Goal: Transaction & Acquisition: Download file/media

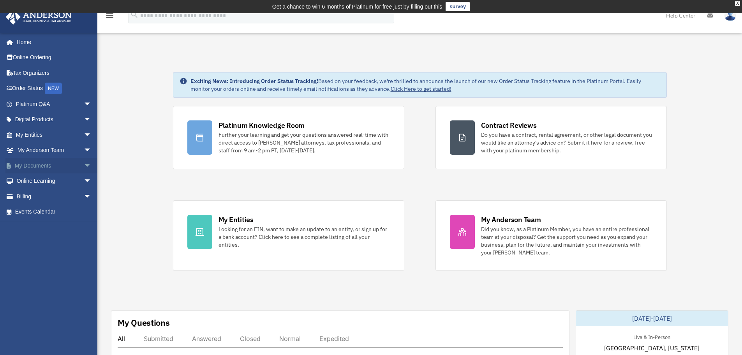
click at [32, 164] on link "My Documents arrow_drop_down" at bounding box center [54, 166] width 98 height 16
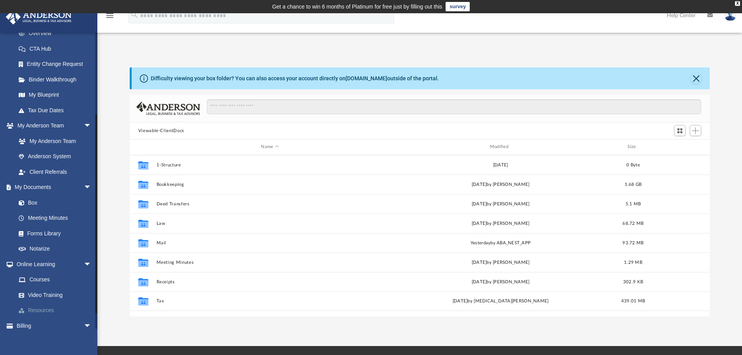
scroll to position [139, 0]
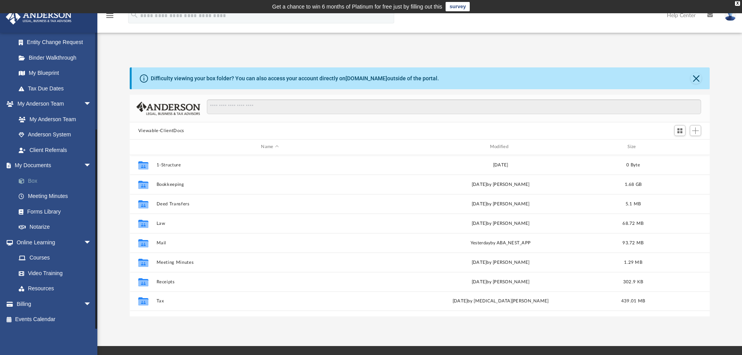
click at [37, 180] on link "Box" at bounding box center [57, 181] width 92 height 16
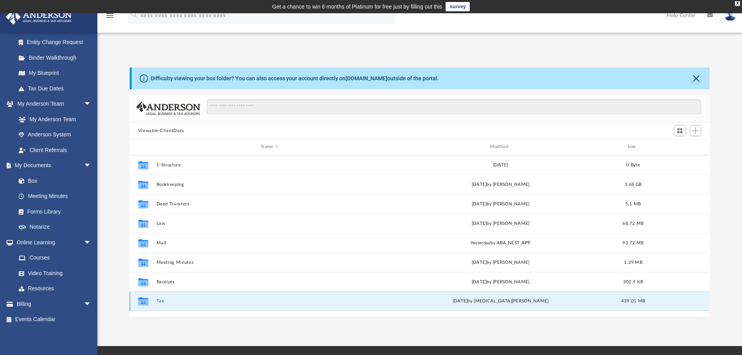
click at [160, 301] on button "Tax" at bounding box center [269, 300] width 227 height 5
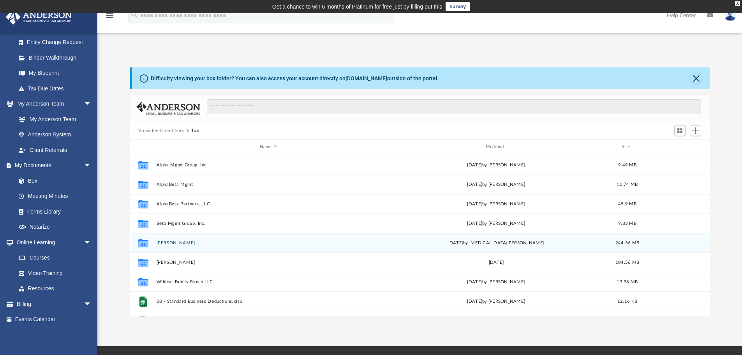
click at [171, 243] on button "Hill, Jonathon" at bounding box center [268, 242] width 224 height 5
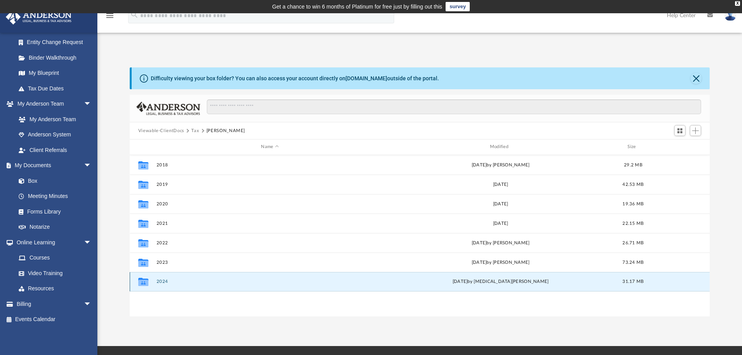
click at [165, 282] on button "2024" at bounding box center [269, 281] width 227 height 5
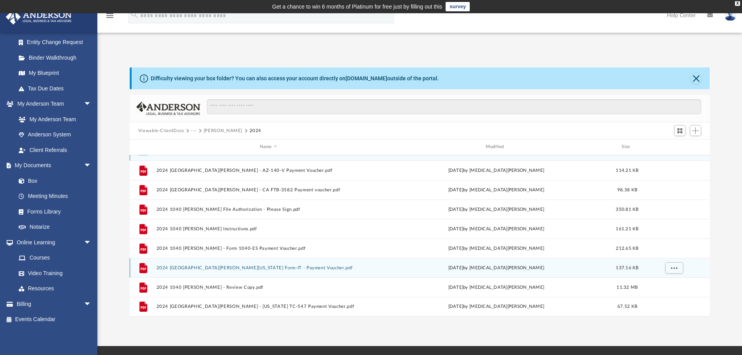
scroll to position [39, 0]
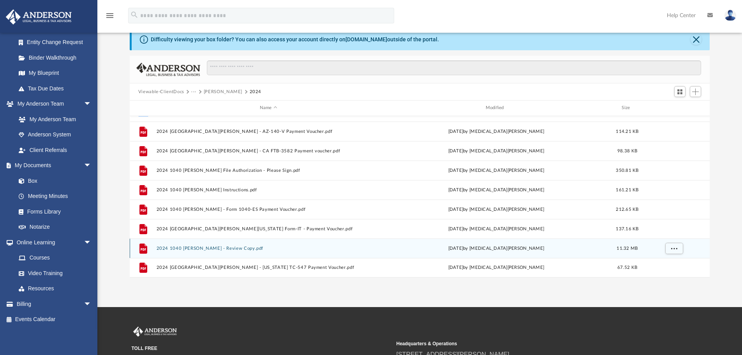
click at [220, 248] on button "2024 1040 Hill, Jonathan - Review Copy.pdf" at bounding box center [268, 248] width 224 height 5
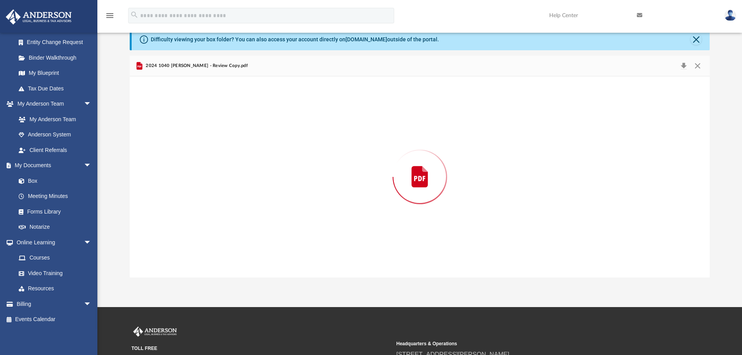
click at [220, 248] on div "Preview" at bounding box center [420, 176] width 581 height 201
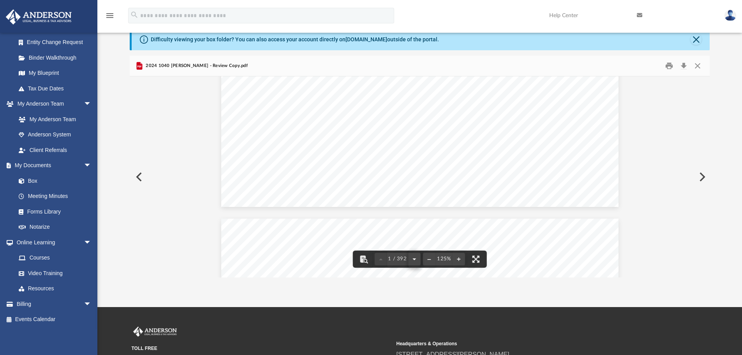
click at [415, 256] on button "File preview" at bounding box center [414, 259] width 12 height 17
click at [413, 254] on button "File preview" at bounding box center [414, 259] width 12 height 17
click at [478, 260] on button "File preview" at bounding box center [476, 259] width 17 height 17
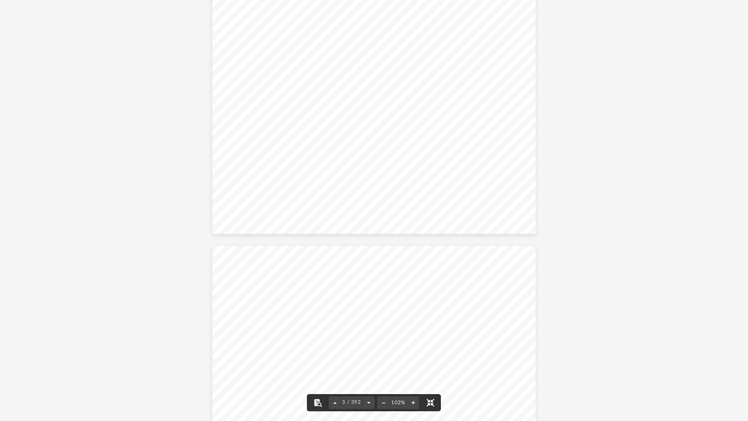
scroll to position [73, 0]
click at [366, 355] on button "File preview" at bounding box center [368, 402] width 12 height 17
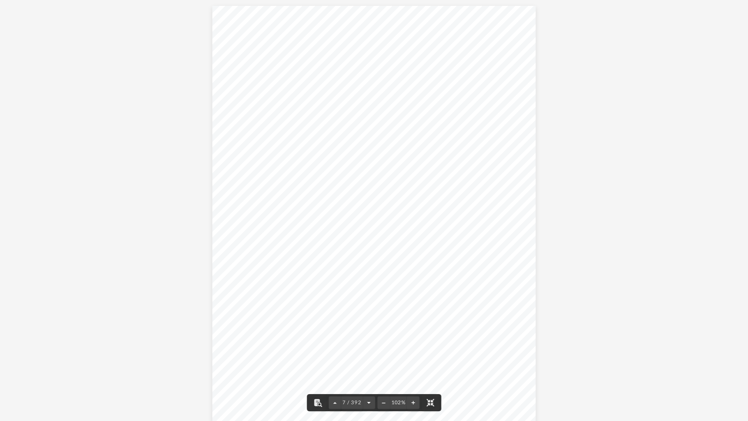
click at [366, 355] on button "File preview" at bounding box center [368, 402] width 12 height 17
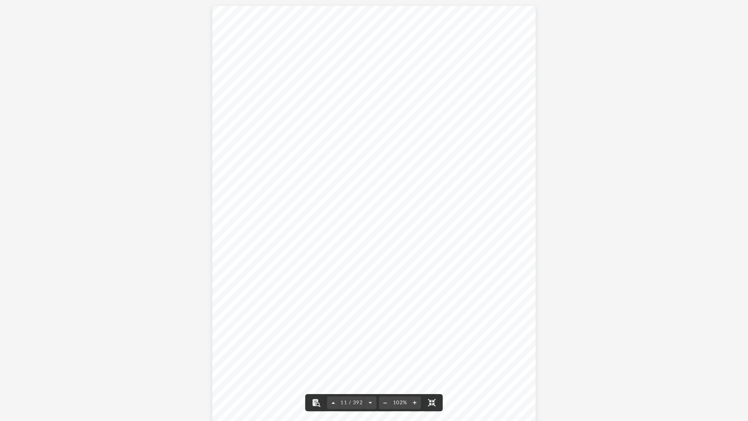
click at [335, 355] on button "File preview" at bounding box center [333, 402] width 12 height 17
click at [368, 355] on button "File preview" at bounding box center [368, 402] width 12 height 17
click at [368, 355] on button "File preview" at bounding box center [370, 402] width 12 height 17
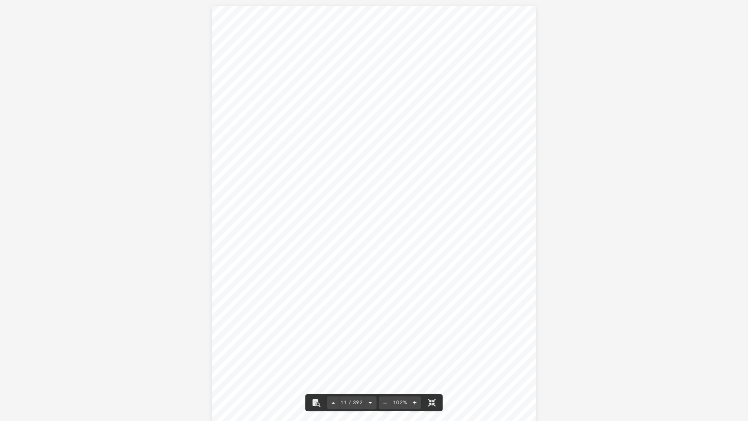
click at [368, 355] on button "File preview" at bounding box center [370, 402] width 12 height 17
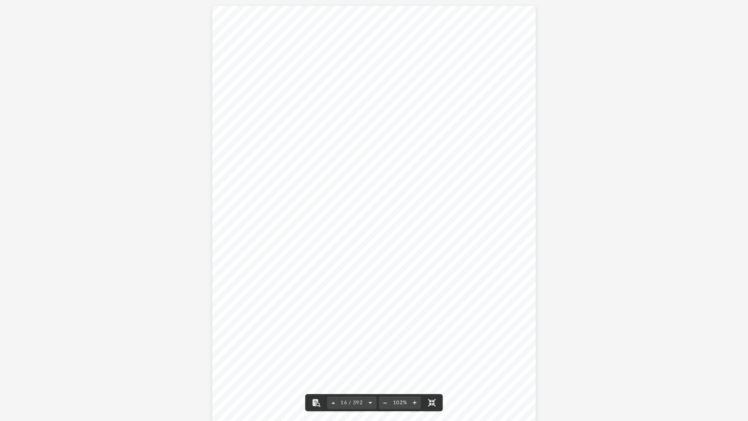
click at [368, 355] on button "File preview" at bounding box center [370, 402] width 12 height 17
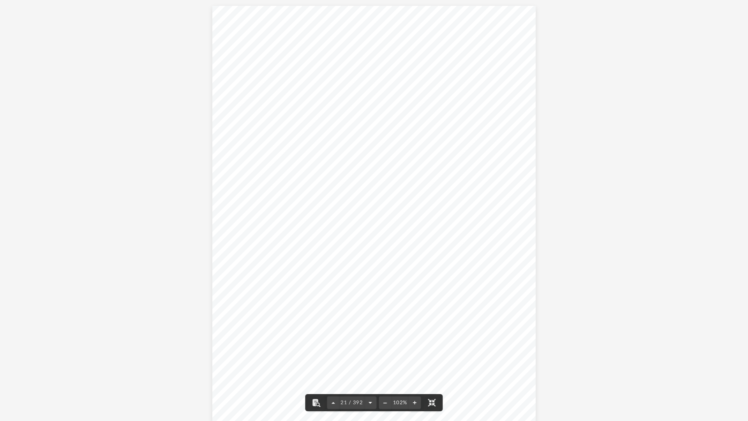
click at [368, 355] on button "File preview" at bounding box center [370, 402] width 12 height 17
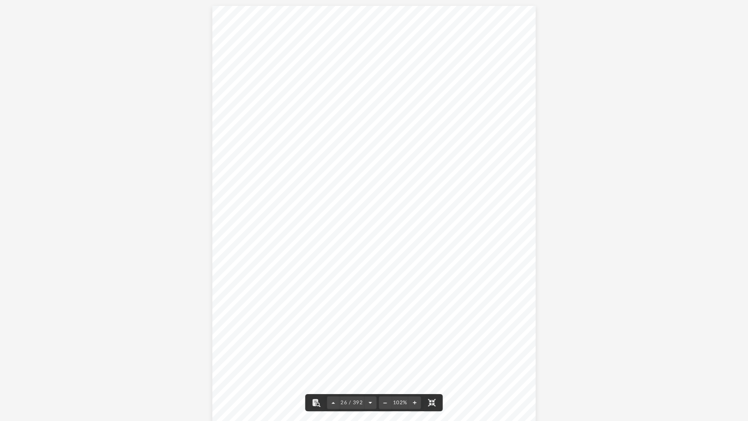
click at [368, 355] on button "File preview" at bounding box center [370, 402] width 12 height 17
click at [369, 355] on button "File preview" at bounding box center [370, 402] width 12 height 17
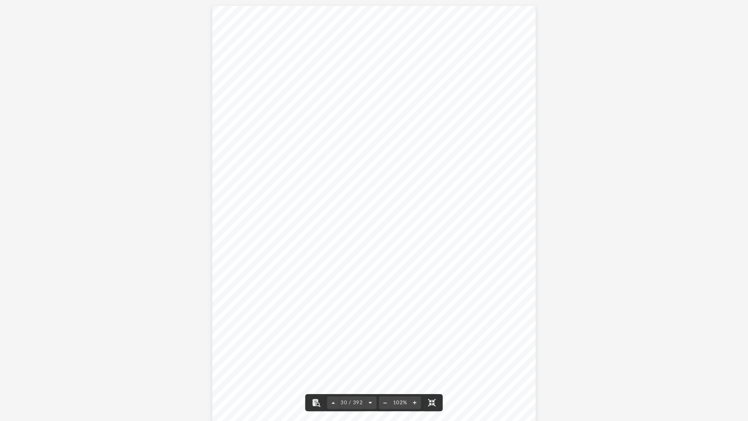
click at [370, 355] on button "File preview" at bounding box center [370, 402] width 12 height 17
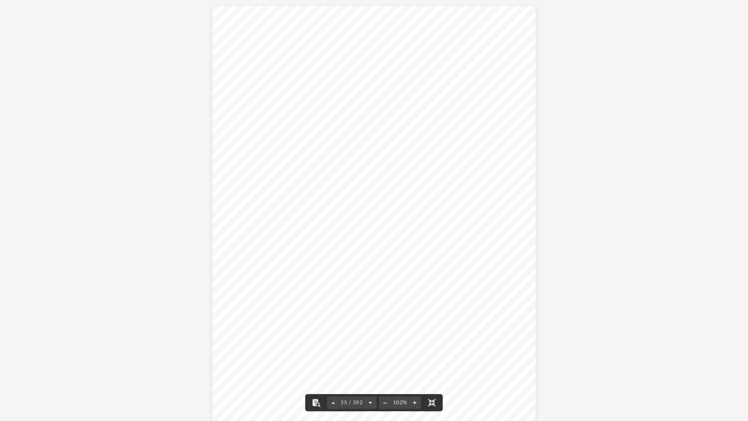
click at [370, 355] on button "File preview" at bounding box center [370, 402] width 12 height 17
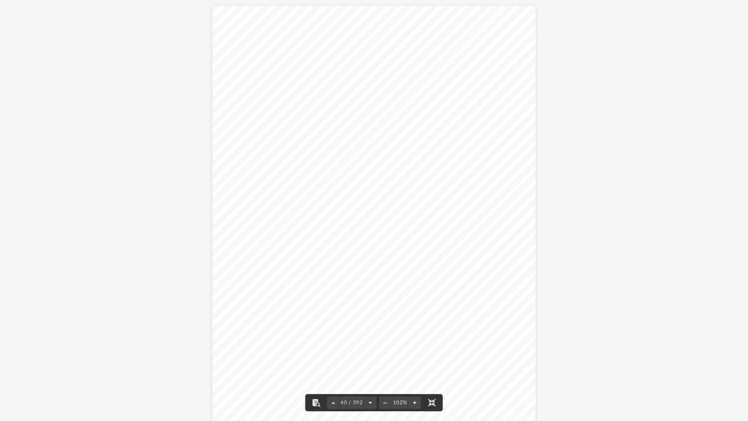
click at [370, 355] on button "File preview" at bounding box center [370, 402] width 12 height 17
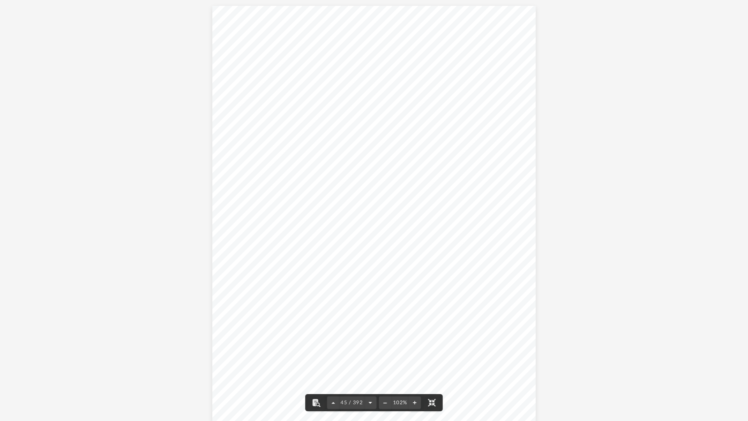
click at [370, 355] on button "File preview" at bounding box center [370, 402] width 12 height 17
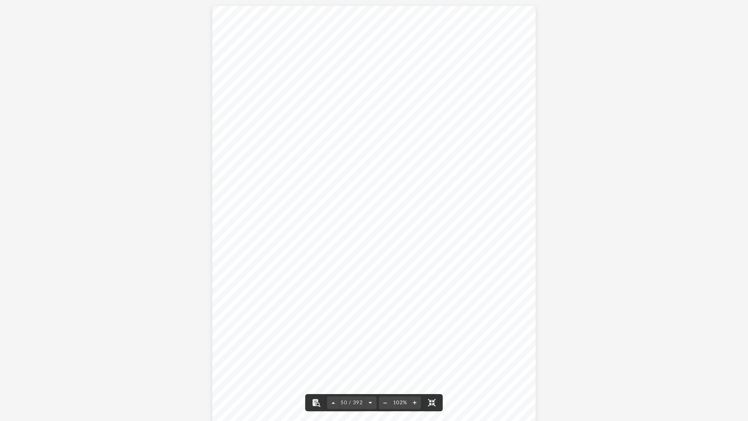
click at [370, 355] on button "File preview" at bounding box center [370, 402] width 12 height 17
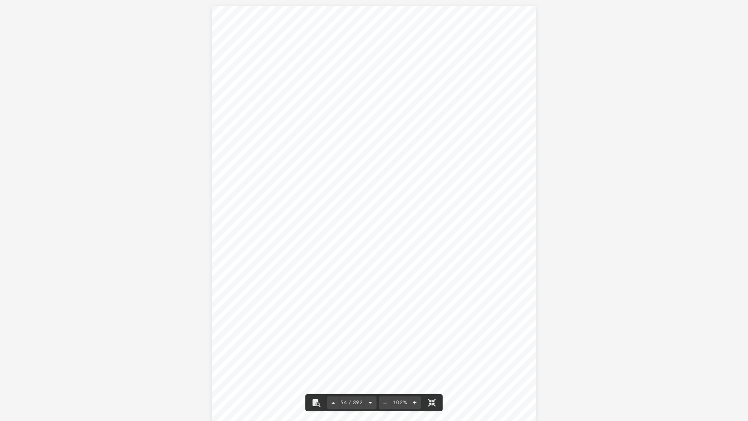
click at [370, 355] on button "File preview" at bounding box center [370, 402] width 12 height 17
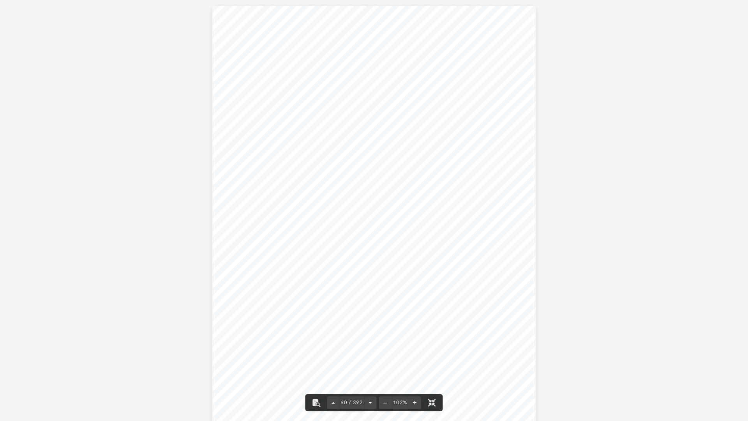
click at [370, 355] on button "File preview" at bounding box center [370, 402] width 12 height 17
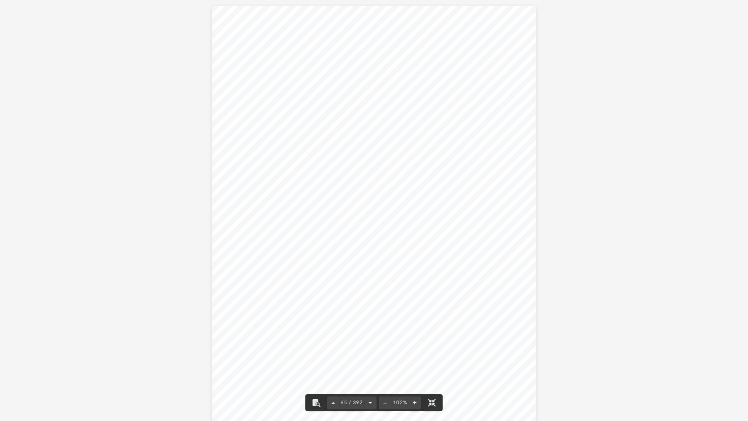
click at [370, 355] on button "File preview" at bounding box center [370, 402] width 12 height 17
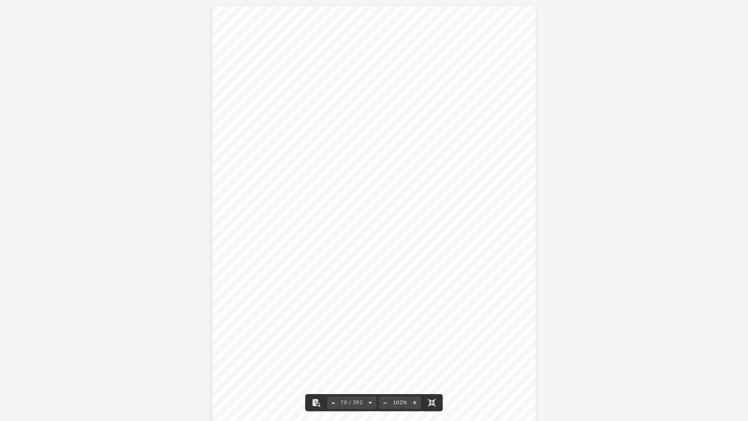
click at [370, 355] on button "File preview" at bounding box center [370, 402] width 12 height 17
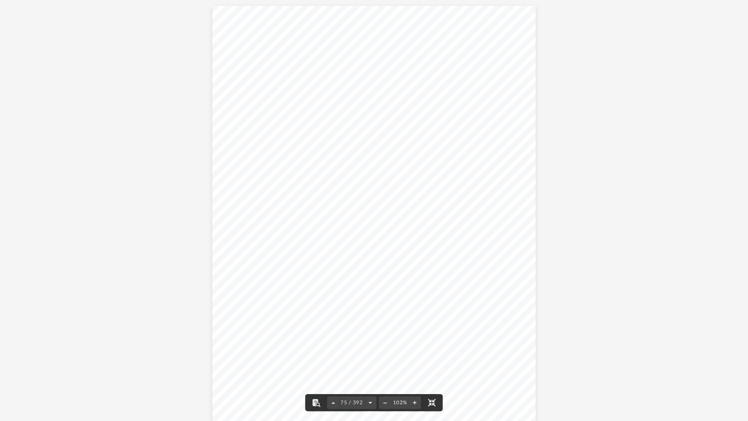
click at [370, 355] on button "File preview" at bounding box center [370, 402] width 12 height 17
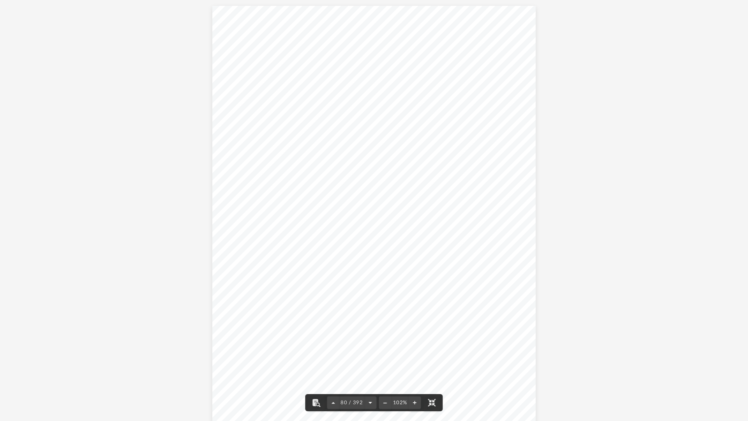
click at [370, 355] on button "File preview" at bounding box center [370, 402] width 12 height 17
click at [369, 355] on button "File preview" at bounding box center [370, 402] width 12 height 17
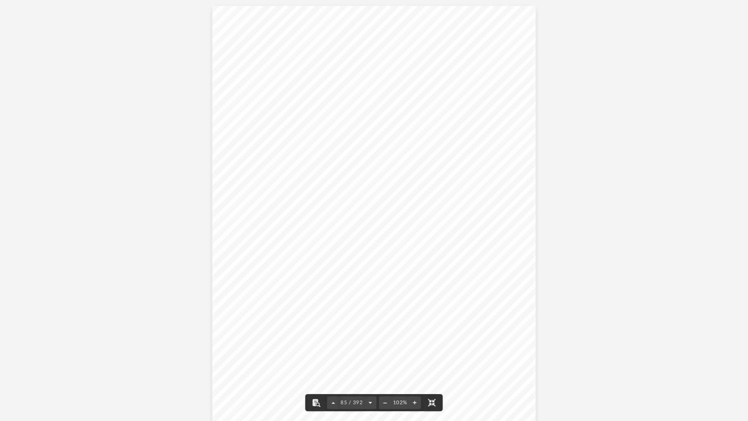
click at [369, 355] on button "File preview" at bounding box center [370, 402] width 12 height 17
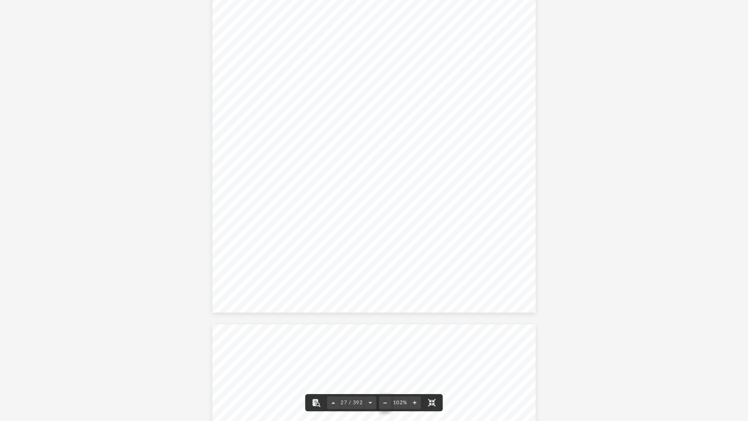
scroll to position [11346, 0]
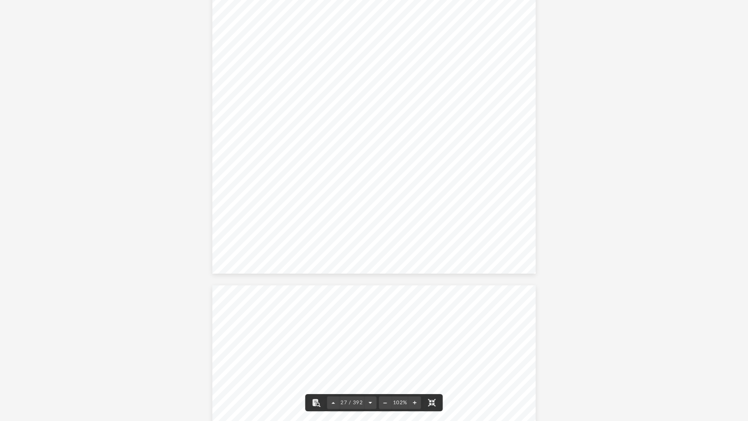
click at [369, 355] on button "File preview" at bounding box center [370, 402] width 12 height 17
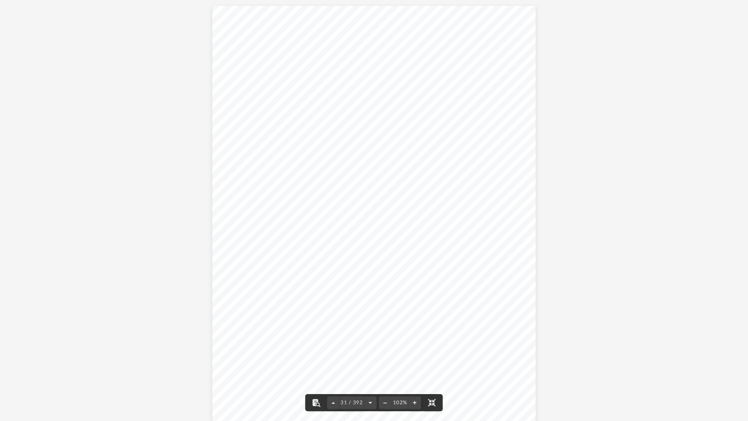
scroll to position [12917, 0]
click at [369, 355] on button "File preview" at bounding box center [370, 402] width 12 height 17
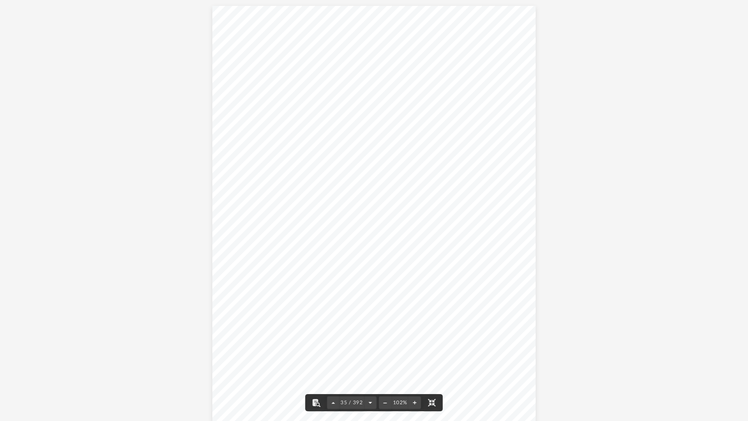
click at [369, 355] on button "File preview" at bounding box center [370, 402] width 12 height 17
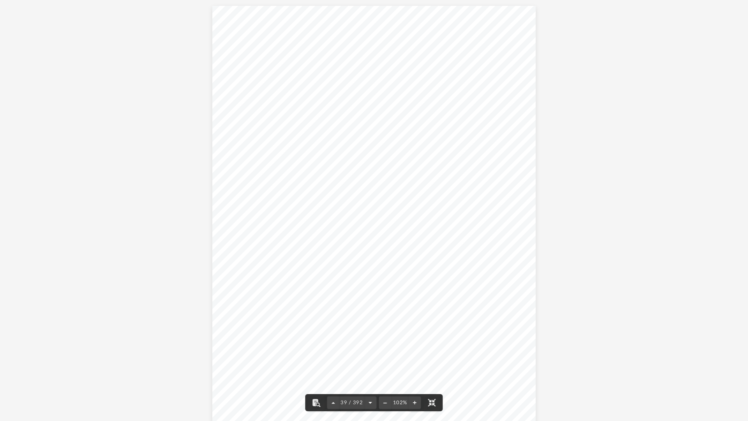
click at [369, 355] on button "File preview" at bounding box center [370, 402] width 12 height 17
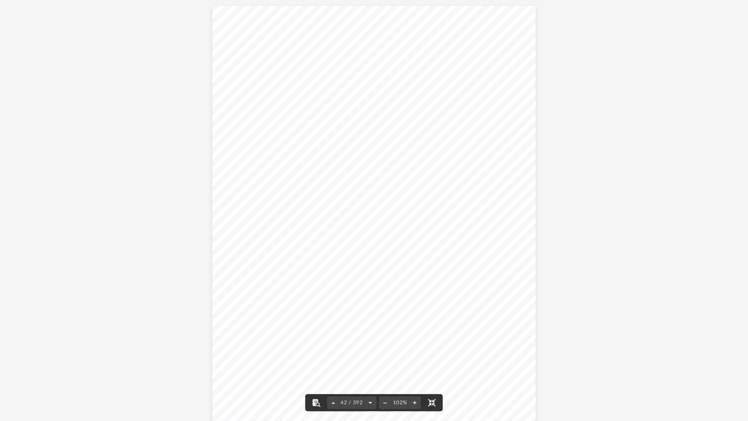
scroll to position [18083, 0]
click at [369, 355] on button "File preview" at bounding box center [370, 402] width 12 height 17
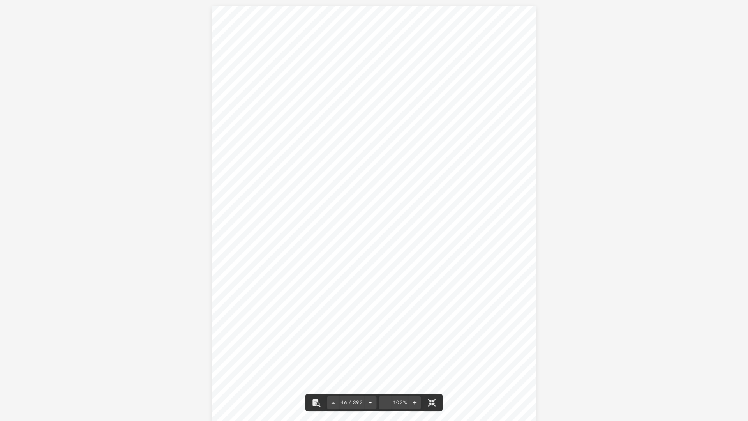
click at [369, 355] on button "File preview" at bounding box center [370, 402] width 12 height 17
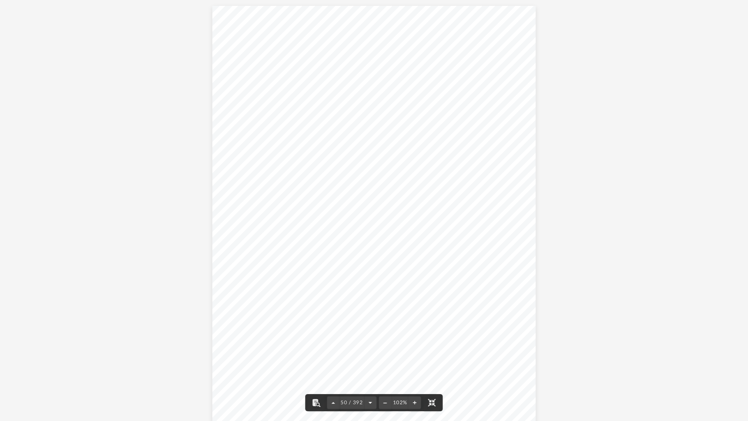
click at [369, 355] on button "File preview" at bounding box center [370, 402] width 12 height 17
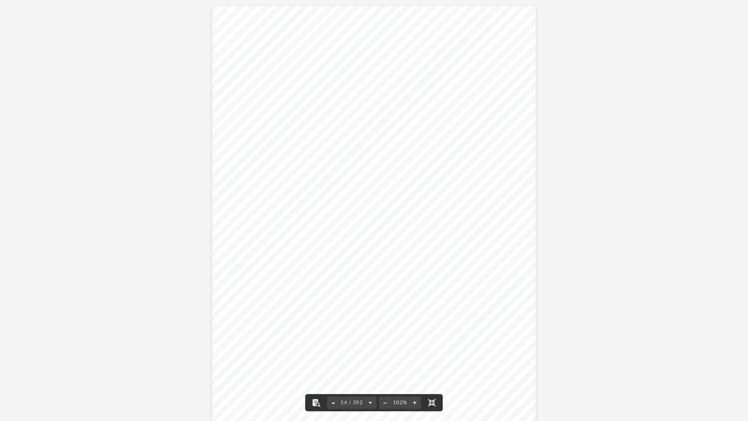
click at [369, 355] on button "File preview" at bounding box center [370, 402] width 12 height 17
click at [432, 355] on button "File preview" at bounding box center [432, 402] width 17 height 17
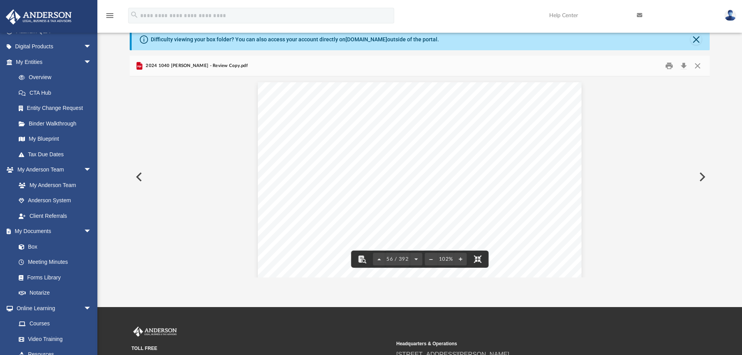
scroll to position [139, 0]
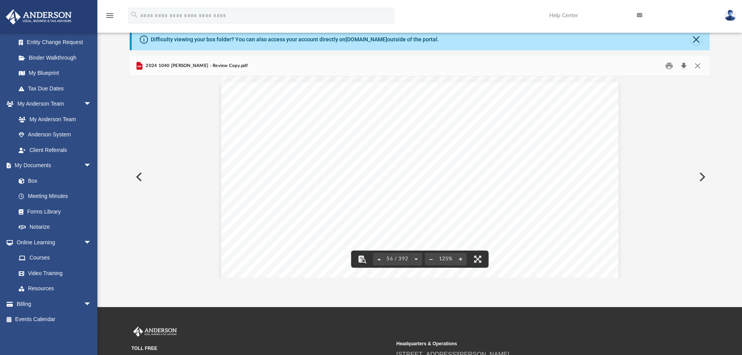
click at [684, 67] on button "Download" at bounding box center [684, 66] width 14 height 12
